Goal: Task Accomplishment & Management: Manage account settings

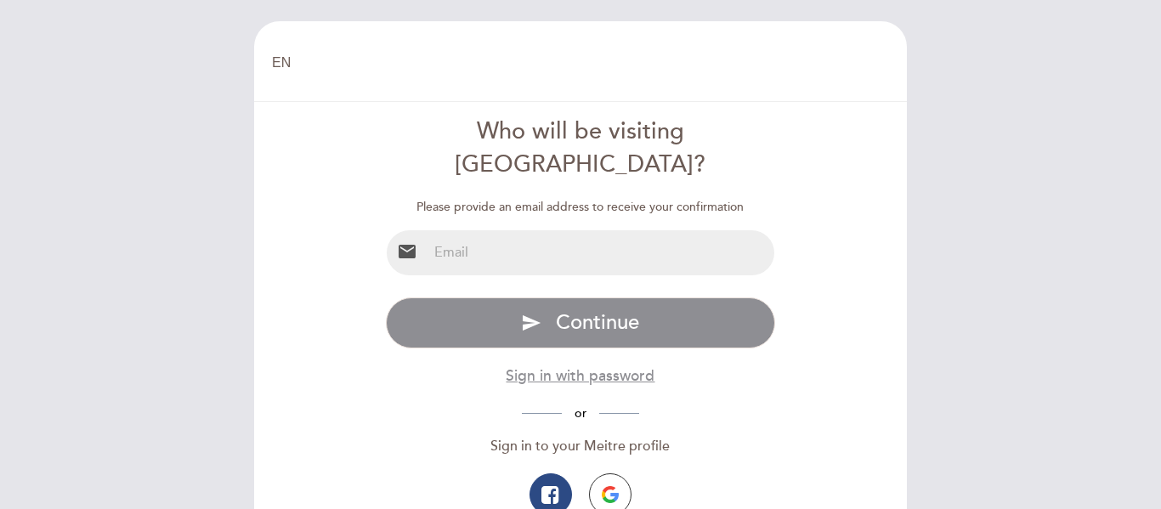
click at [617, 231] on input "email" at bounding box center [601, 252] width 348 height 45
type input "[EMAIL_ADDRESS][DOMAIN_NAME]"
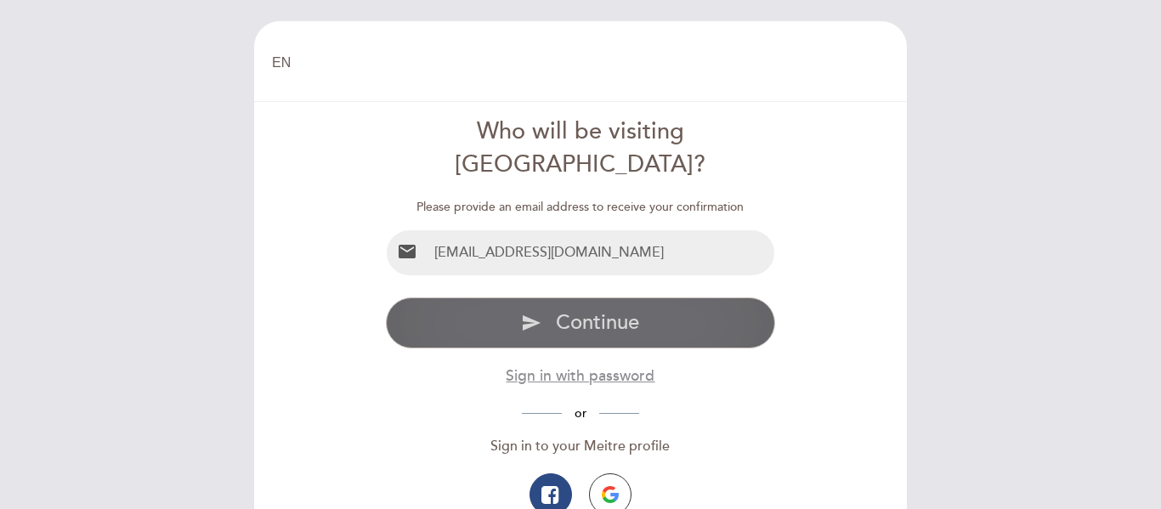
click at [639, 310] on span "Continue" at bounding box center [597, 322] width 83 height 25
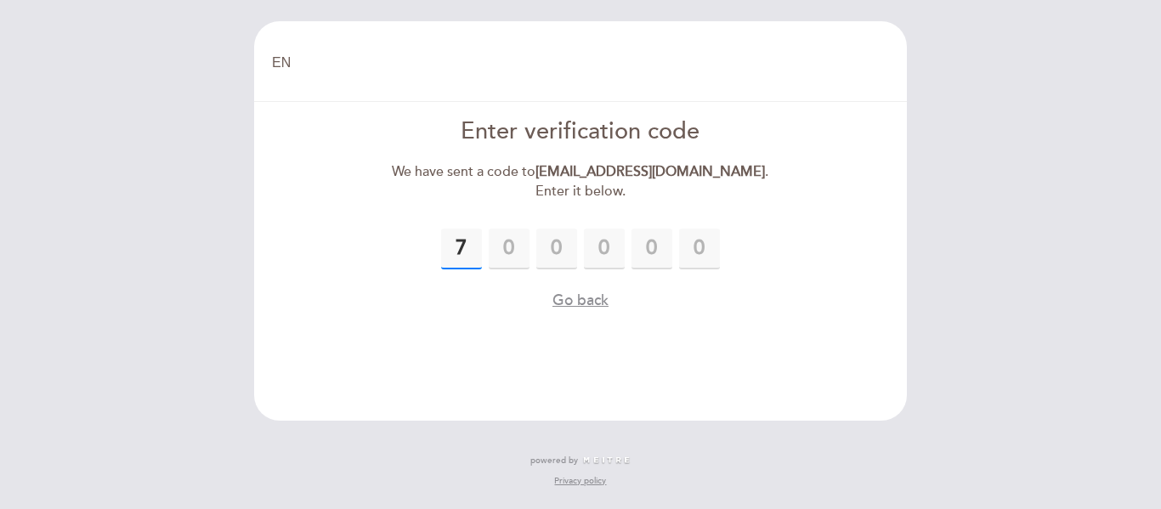
type input "7"
type input "4"
type input "0"
type input "2"
type input "5"
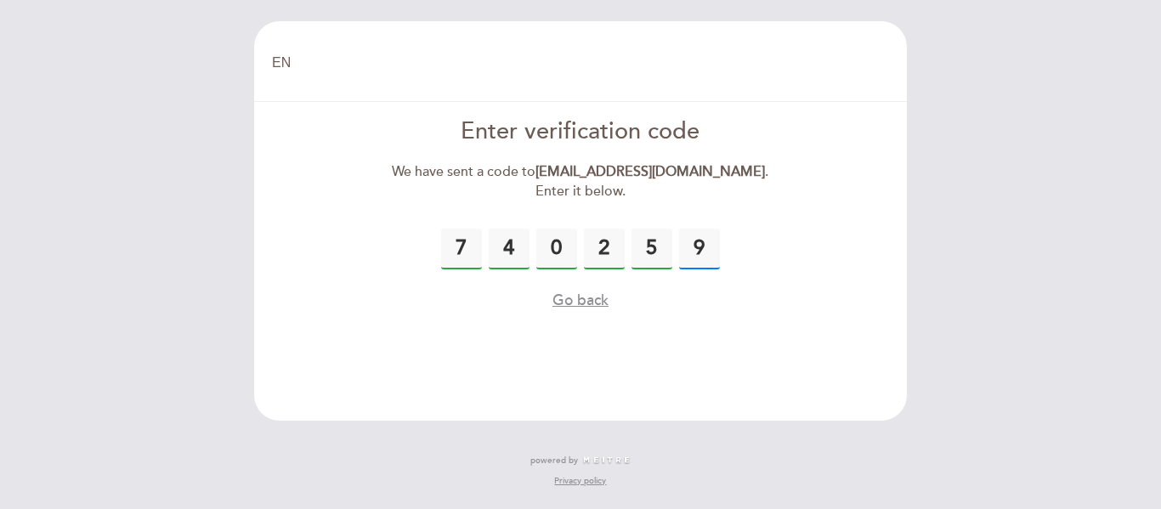
type input "9"
